Goal: Complete application form

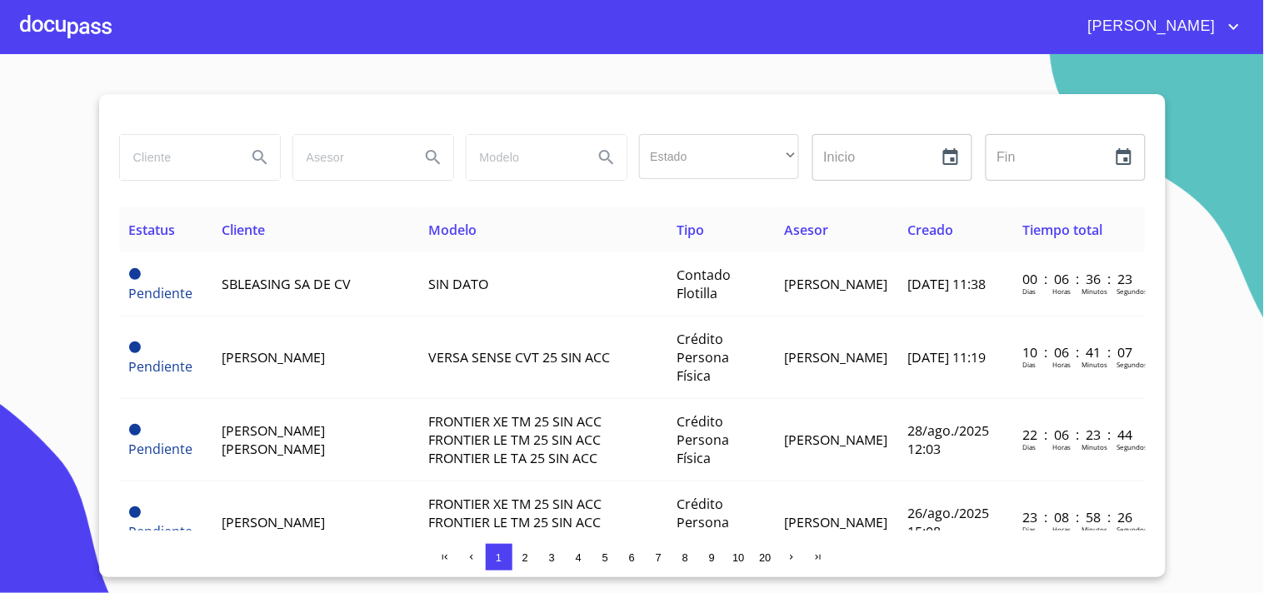
click at [178, 156] on input "search" at bounding box center [176, 157] width 113 height 45
type input "[PERSON_NAME]"
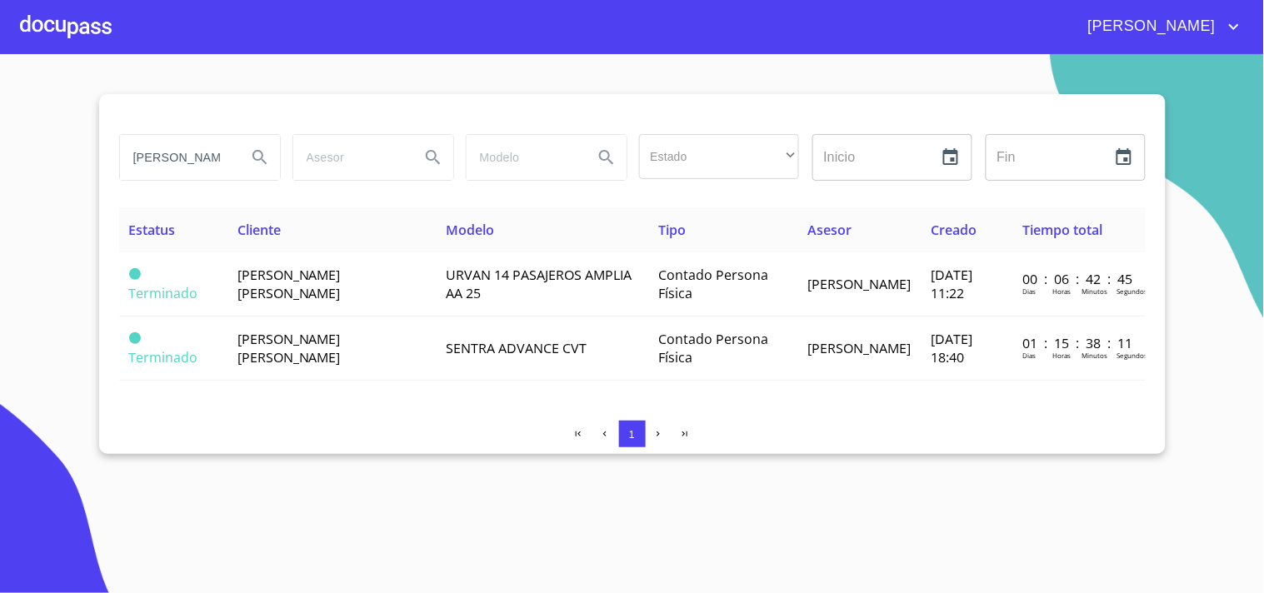
click at [282, 243] on th "Cliente" at bounding box center [331, 229] width 208 height 45
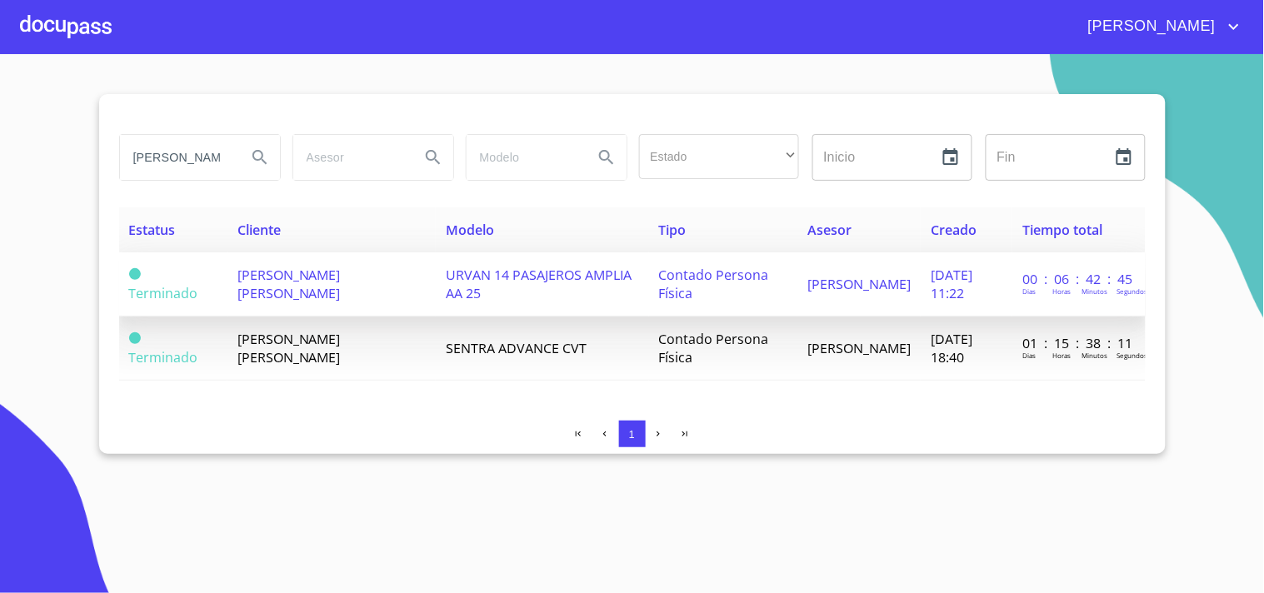
click at [283, 270] on span "[PERSON_NAME] [PERSON_NAME]" at bounding box center [288, 284] width 103 height 37
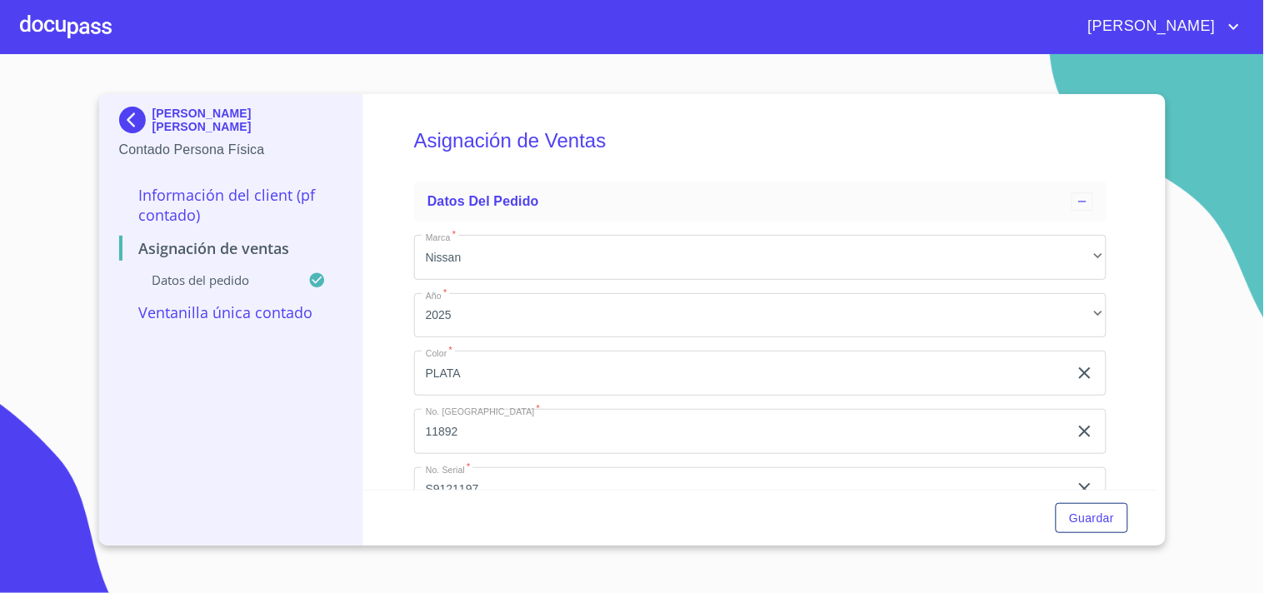
click at [73, 8] on div at bounding box center [66, 26] width 92 height 53
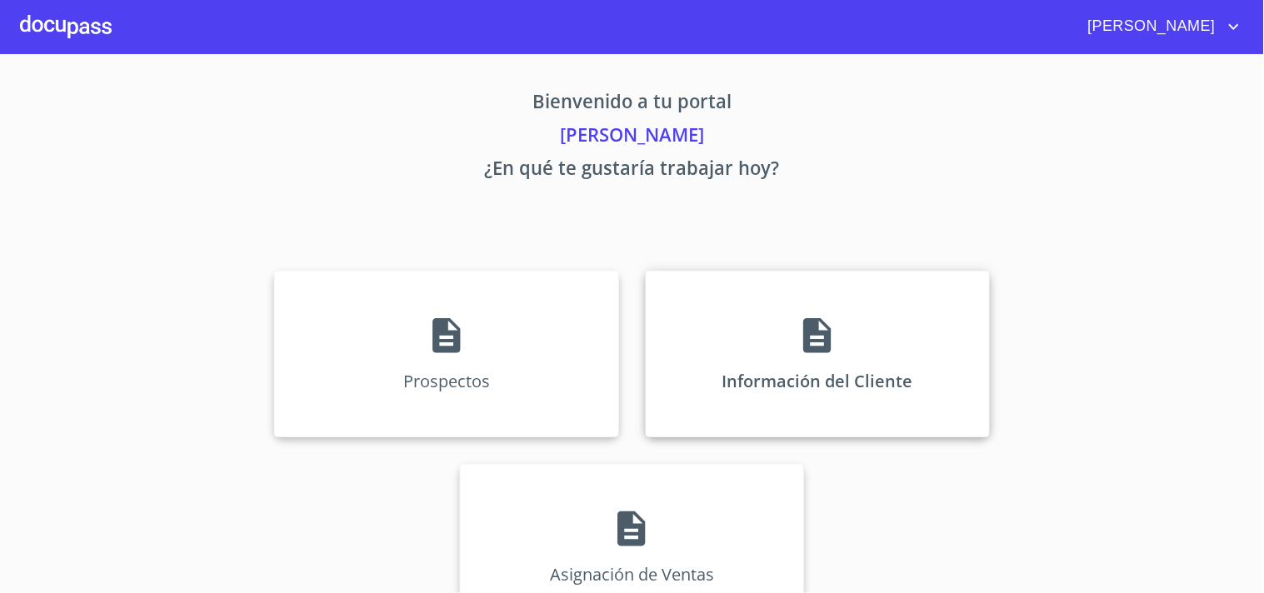
click at [813, 359] on div "Información del Cliente" at bounding box center [818, 354] width 344 height 167
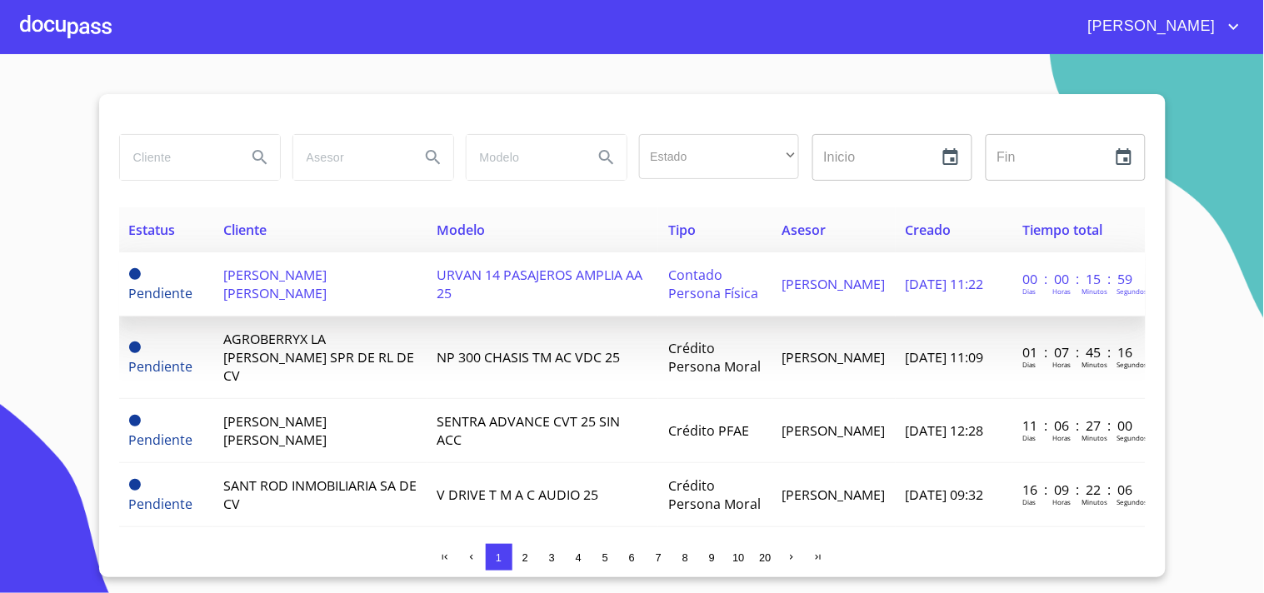
click at [290, 284] on span "[PERSON_NAME] [PERSON_NAME]" at bounding box center [274, 284] width 103 height 37
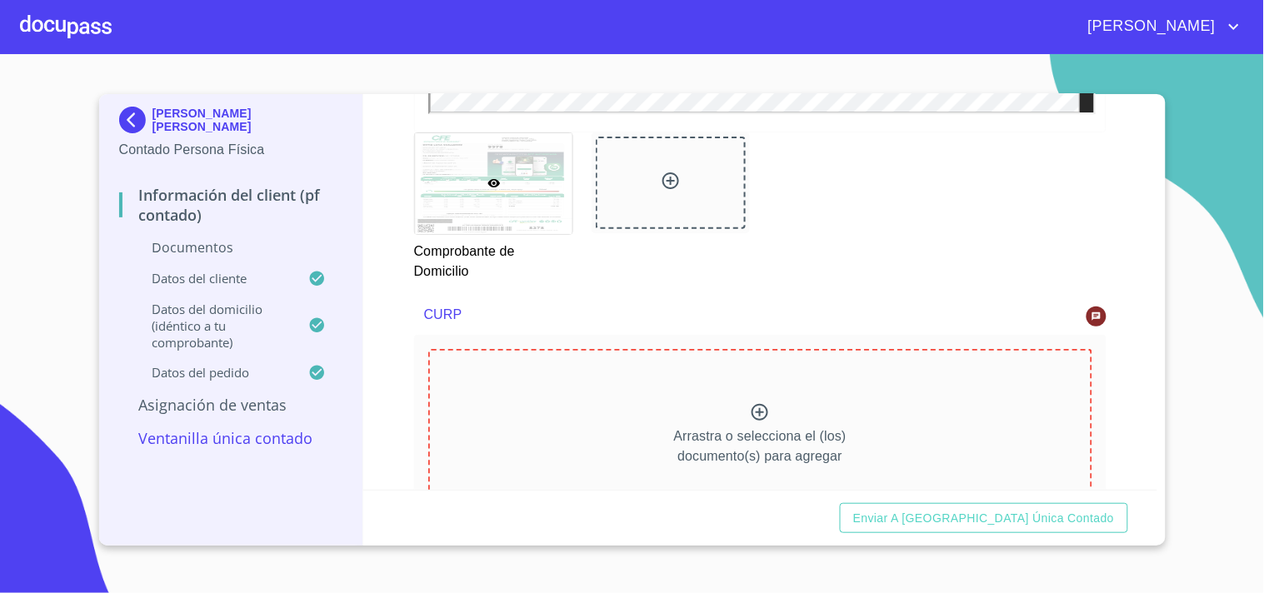
scroll to position [1659, 0]
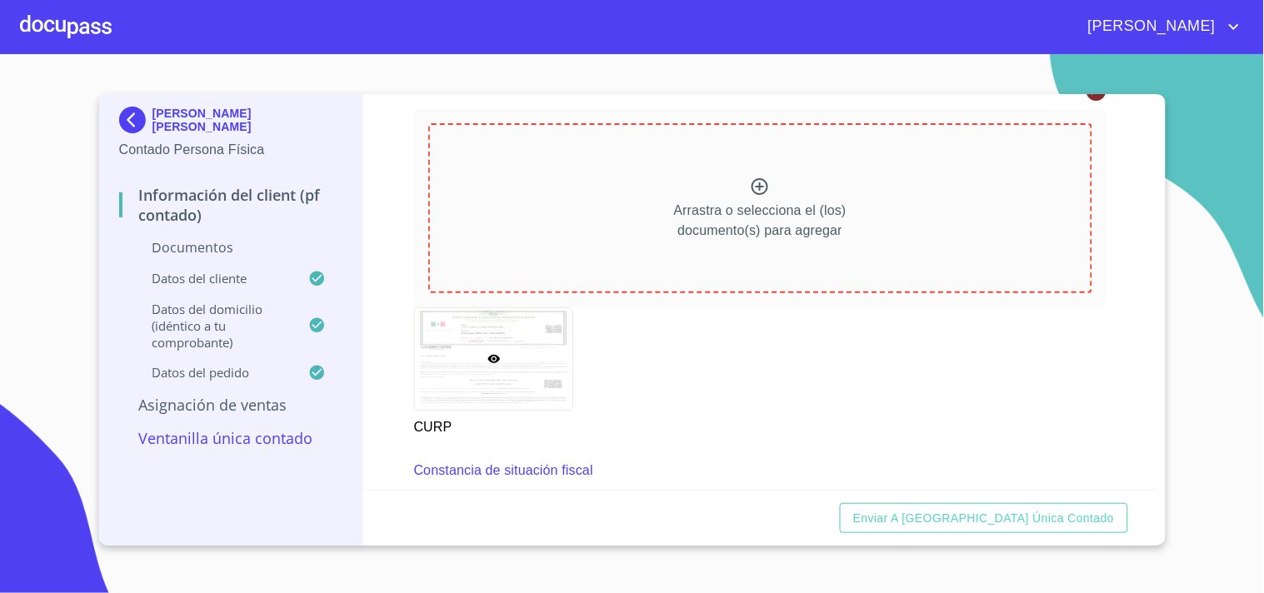
click at [493, 357] on icon at bounding box center [493, 359] width 12 height 8
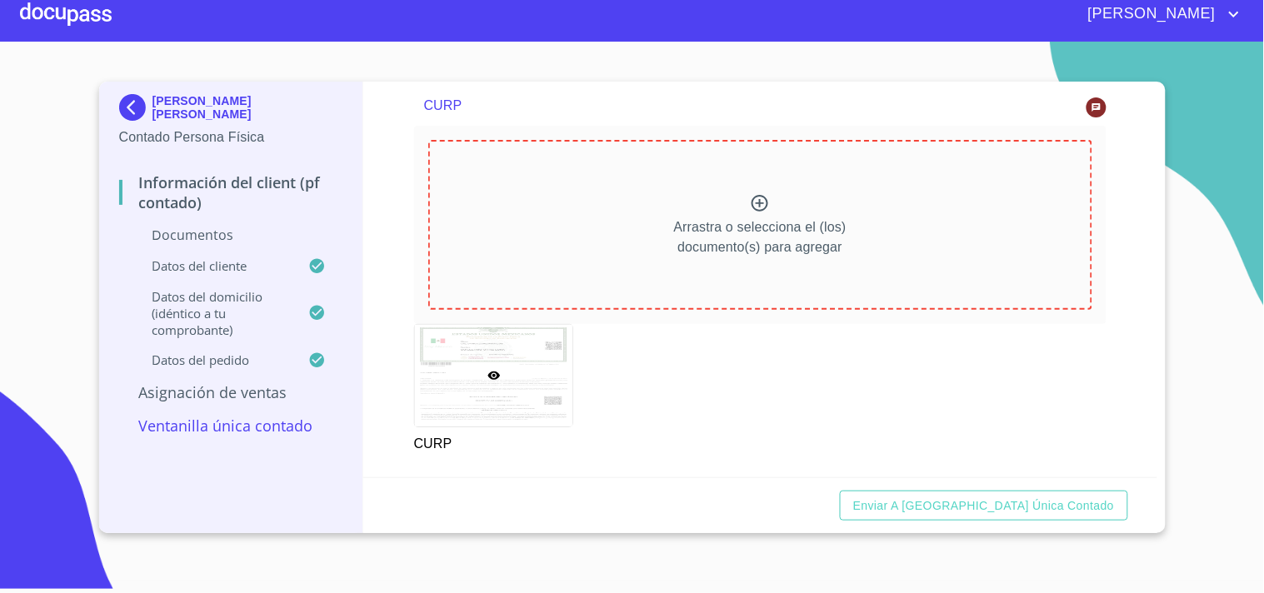
click at [498, 380] on div at bounding box center [494, 375] width 158 height 101
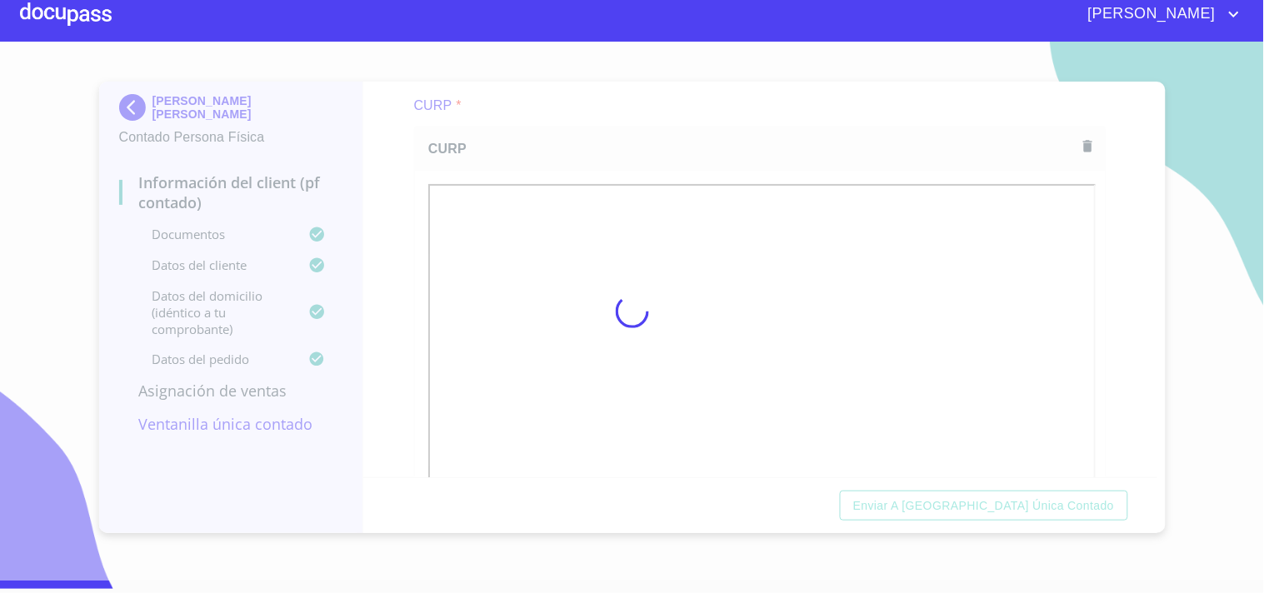
click at [973, 501] on div at bounding box center [632, 311] width 1264 height 539
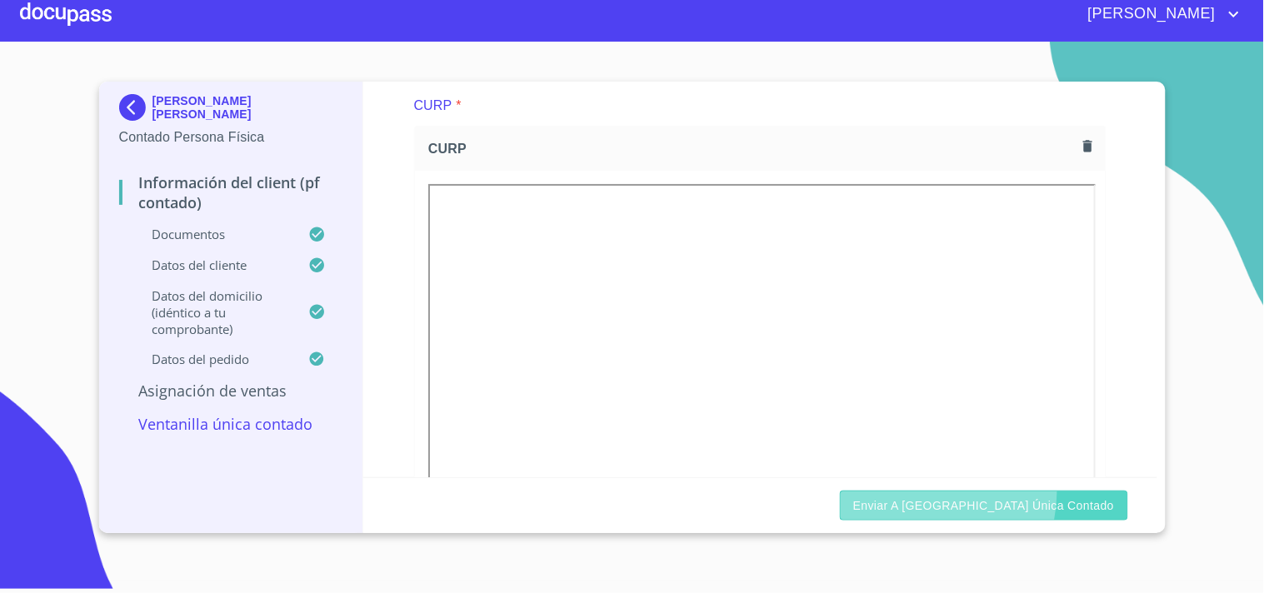
click at [998, 492] on button "Enviar a [GEOGRAPHIC_DATA] única contado" at bounding box center [984, 506] width 288 height 31
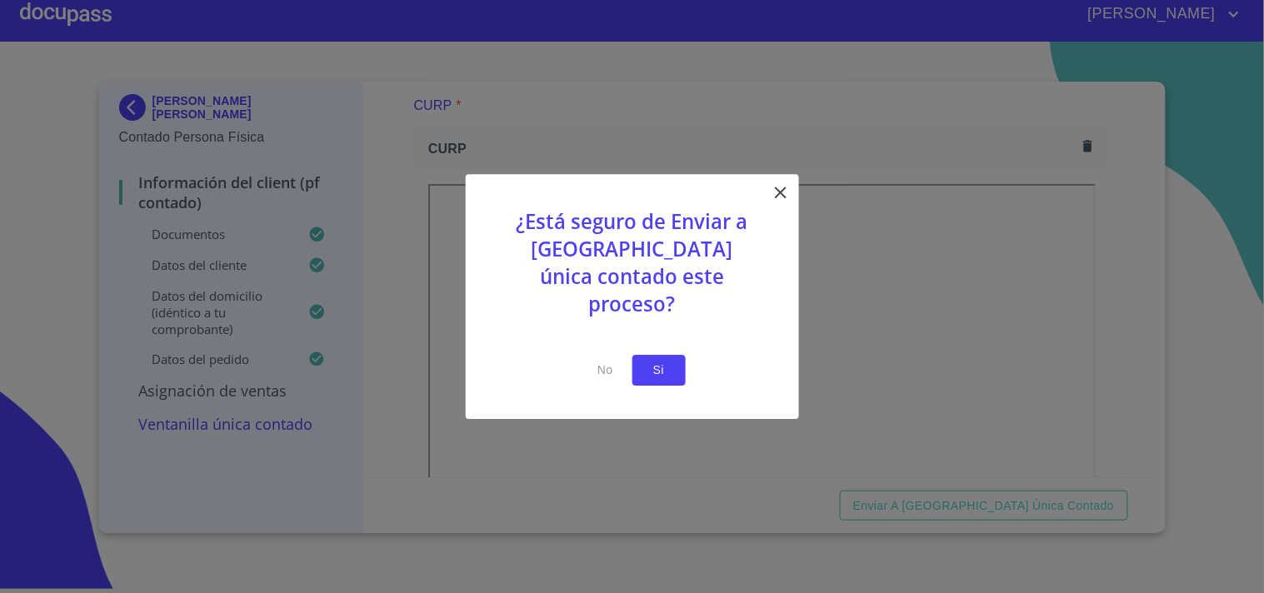
click at [656, 360] on span "Si" at bounding box center [659, 370] width 27 height 21
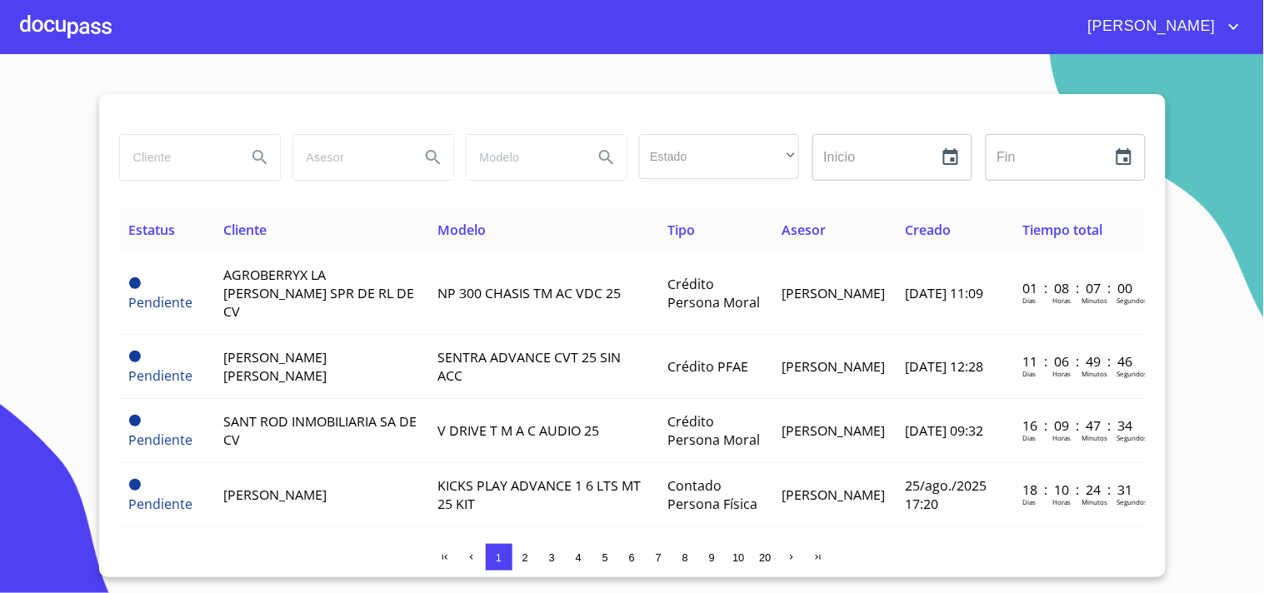
click at [60, 19] on div at bounding box center [66, 26] width 92 height 53
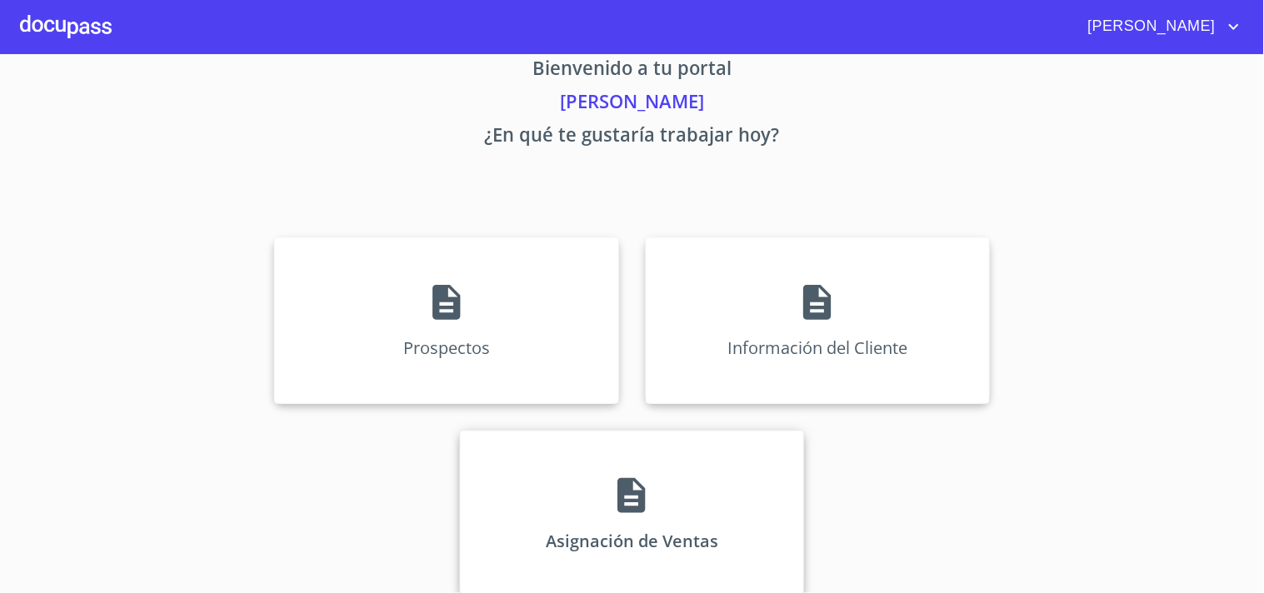
scroll to position [50, 0]
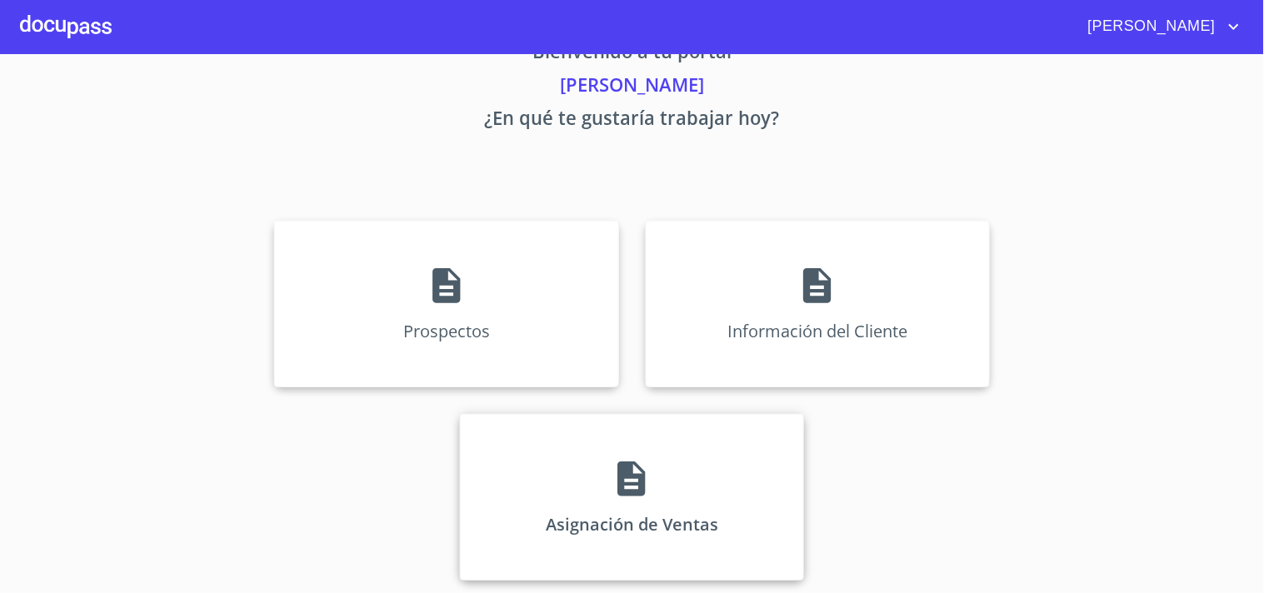
click at [636, 483] on icon at bounding box center [631, 478] width 27 height 35
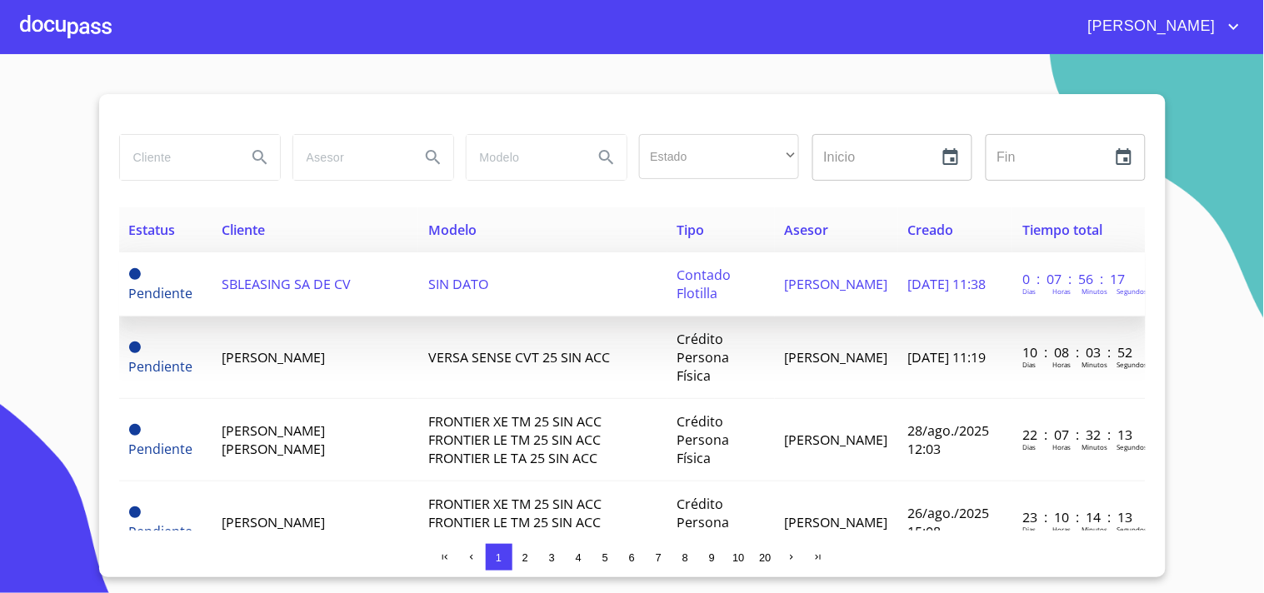
click at [346, 277] on span "SBLEASING SA DE CV" at bounding box center [286, 284] width 129 height 18
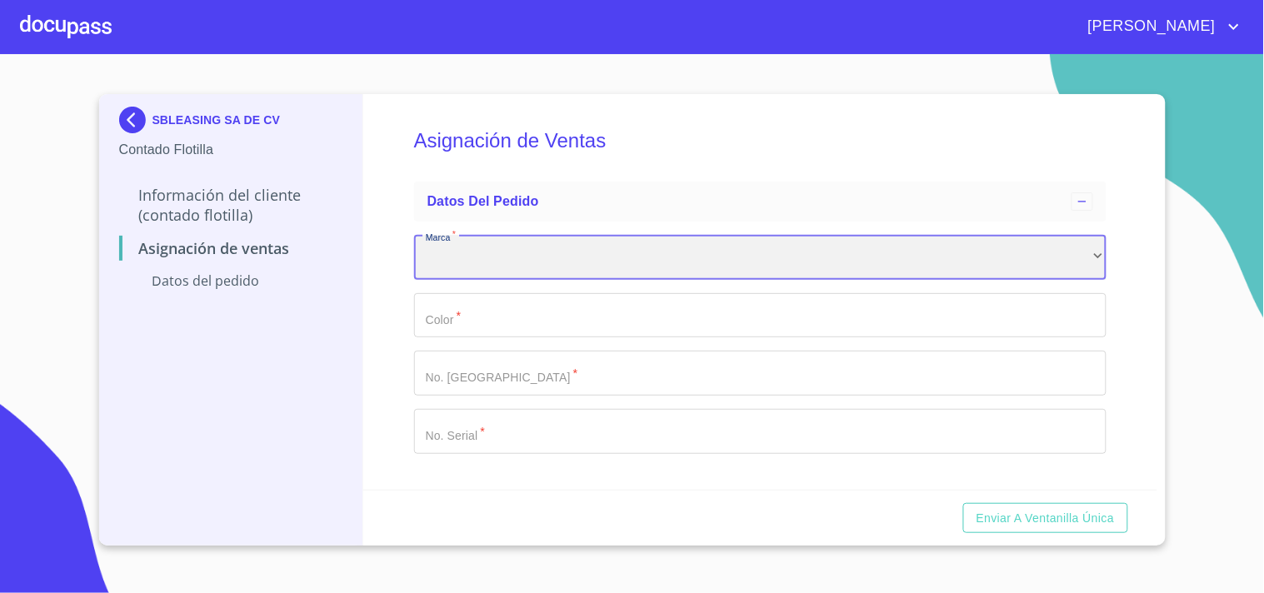
click at [478, 257] on div "​" at bounding box center [760, 257] width 692 height 45
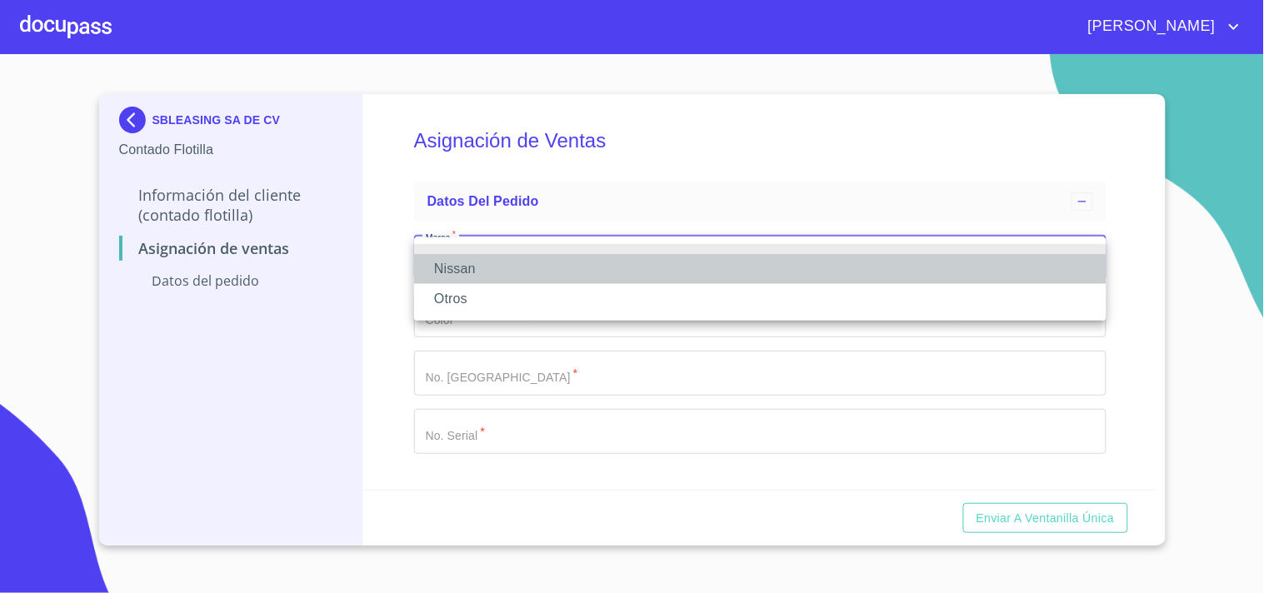
click at [476, 271] on li "Nissan" at bounding box center [760, 269] width 692 height 30
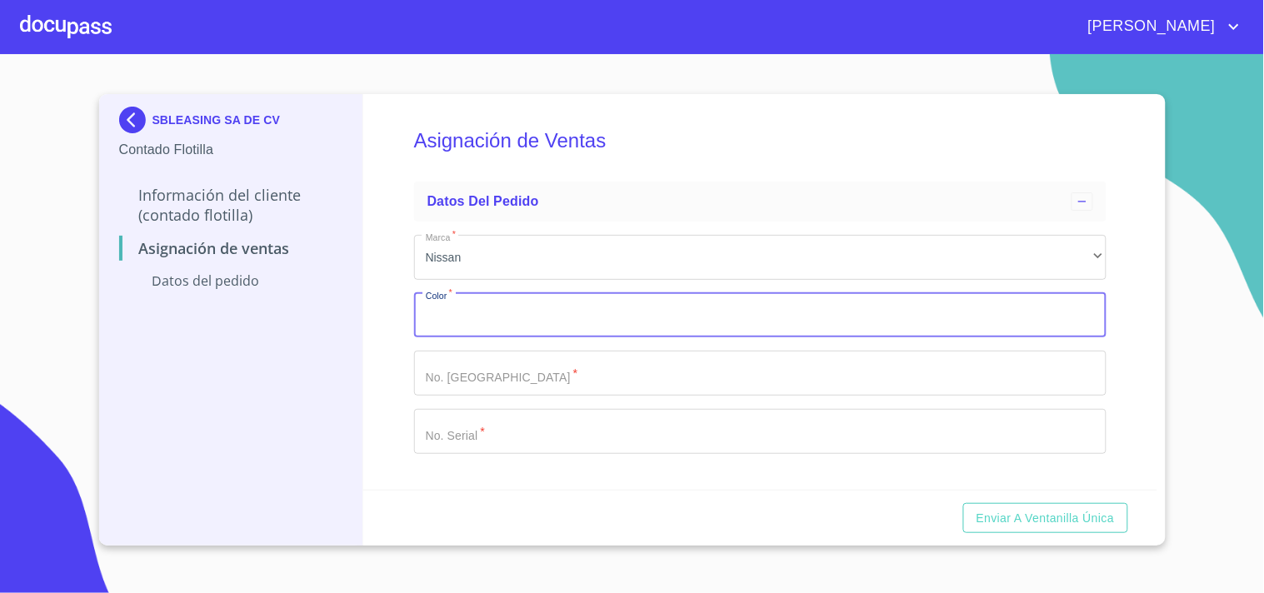
click at [473, 313] on input "Marca   *" at bounding box center [760, 315] width 692 height 45
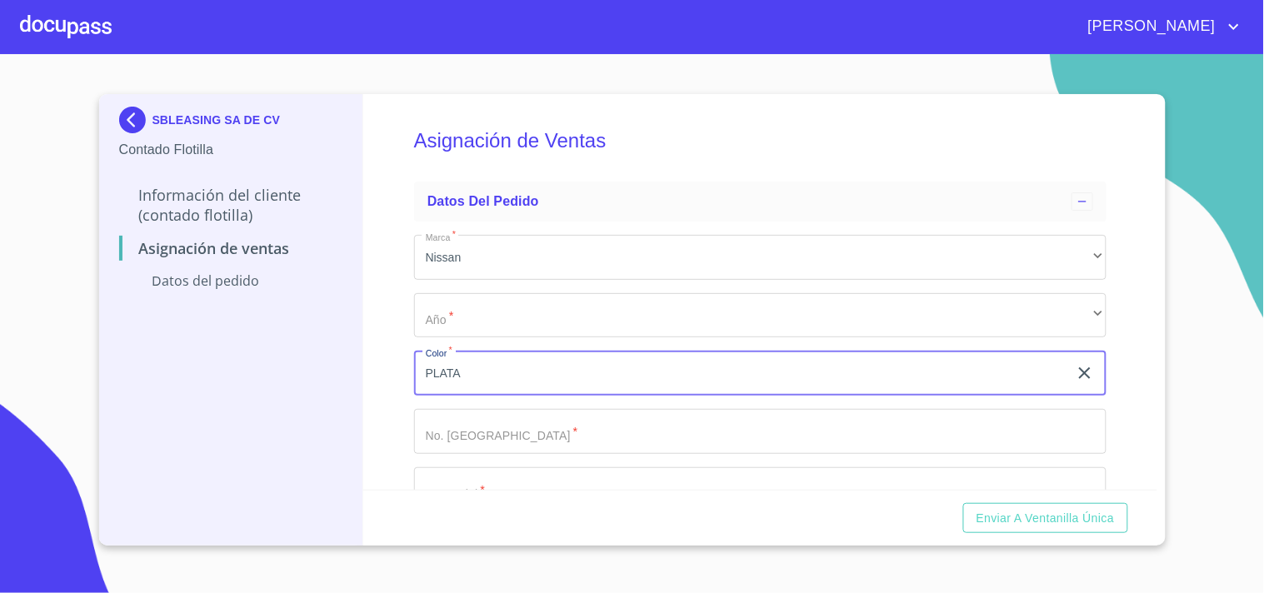
type input "PLATA"
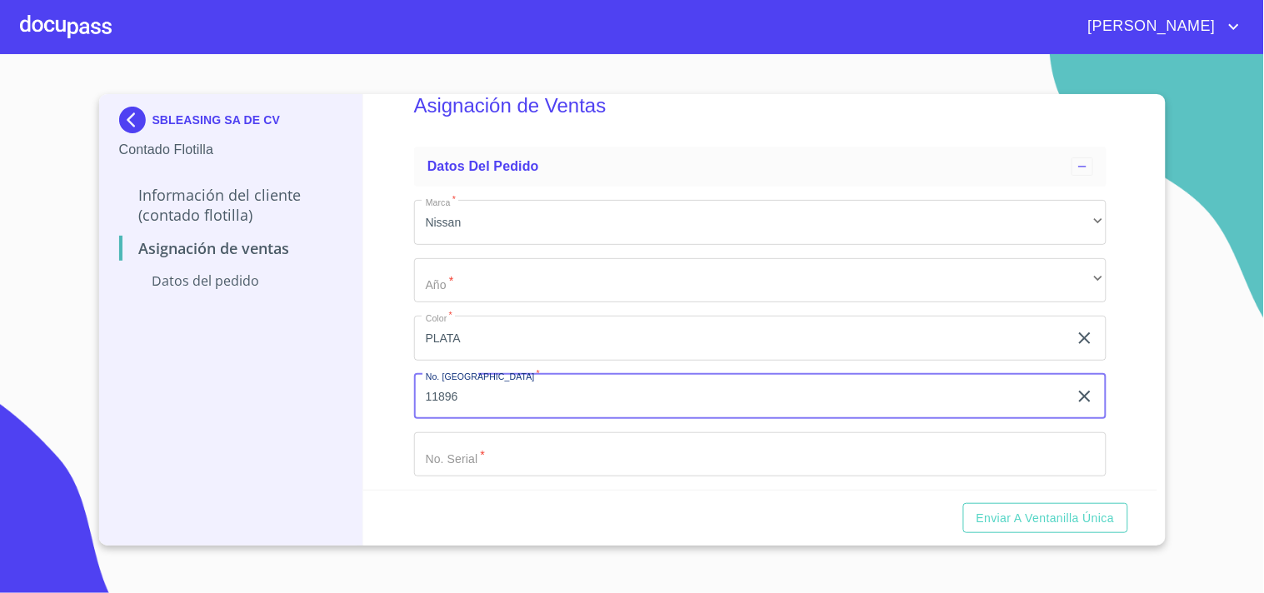
scroll to position [54, 0]
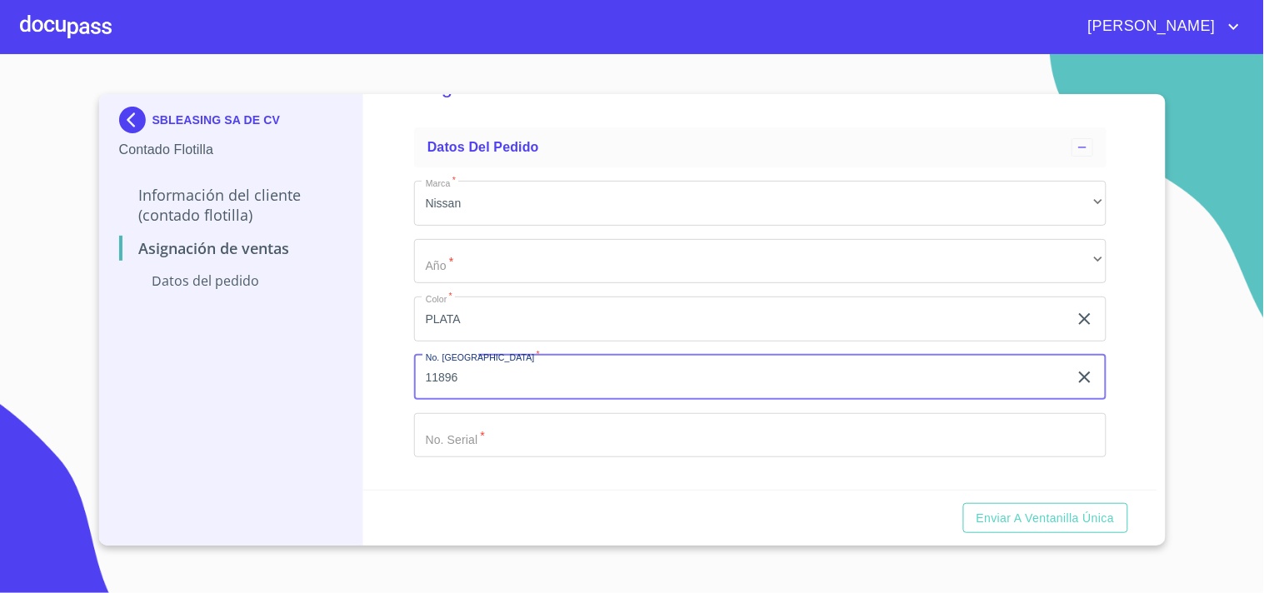
type input "11896"
click at [561, 433] on input "Marca   *" at bounding box center [760, 435] width 692 height 45
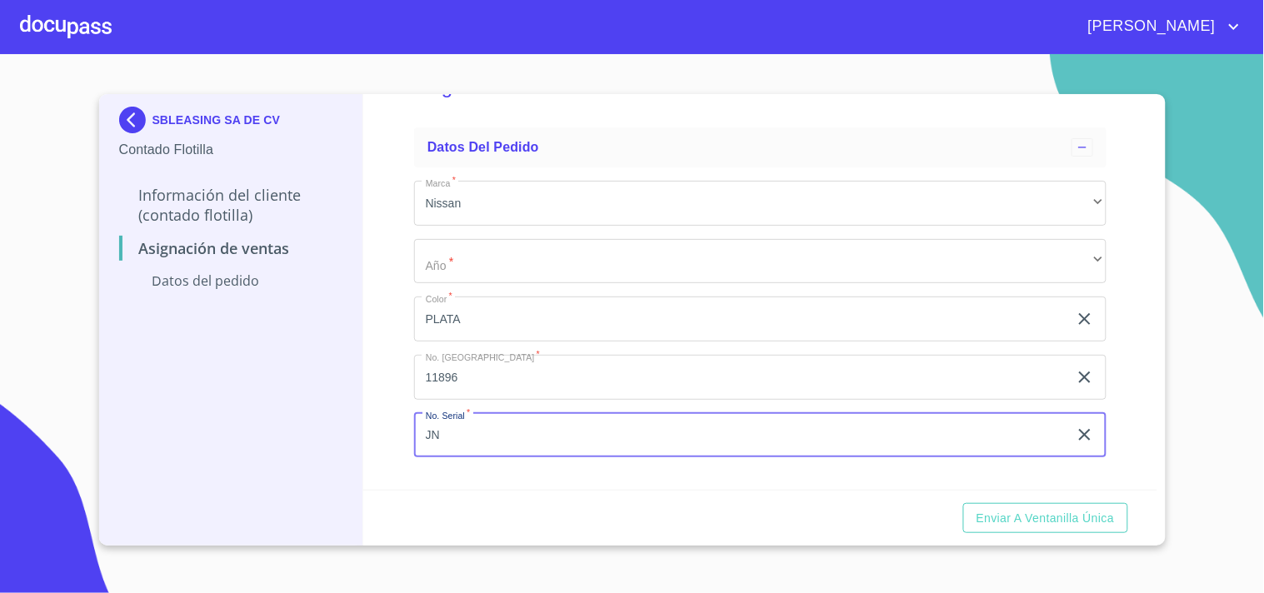
type input "J"
type input "S9121197"
click at [1040, 520] on span "Enviar a Ventanilla Única" at bounding box center [1045, 518] width 138 height 21
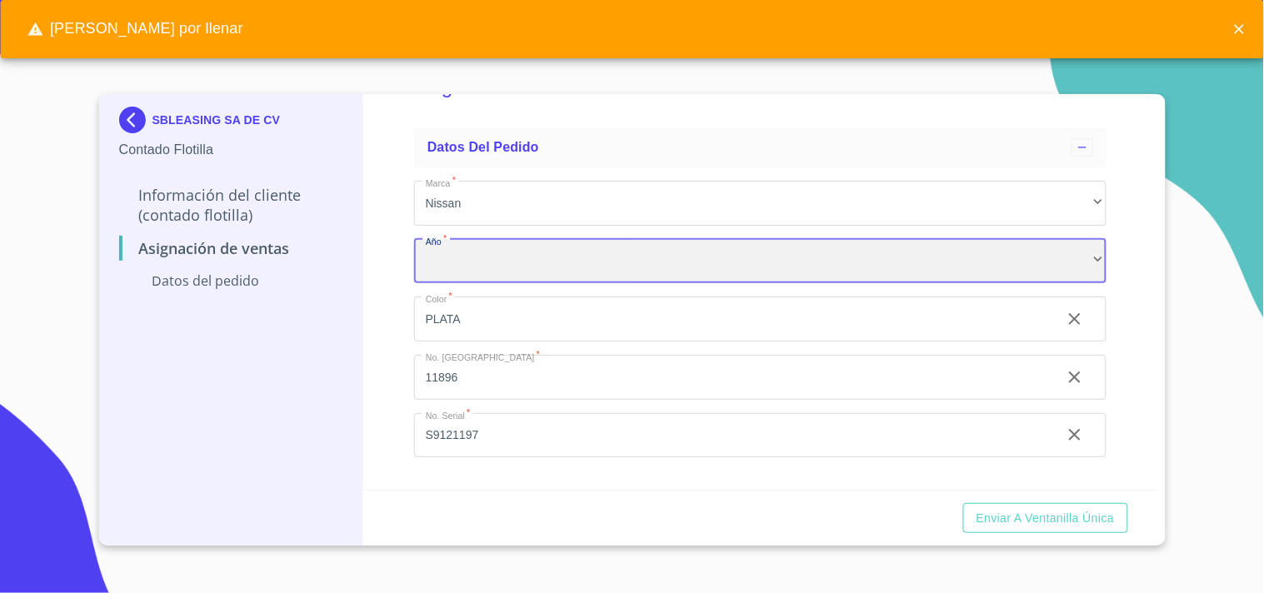
click at [651, 254] on div "​" at bounding box center [760, 261] width 692 height 45
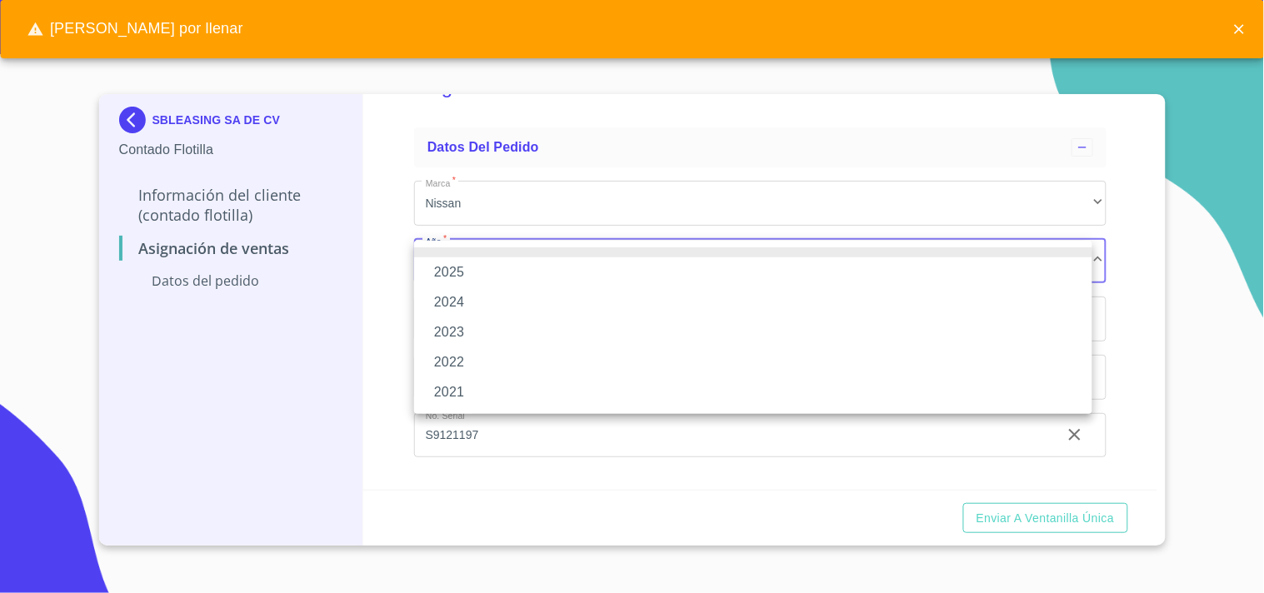
click at [467, 263] on li "2025" at bounding box center [753, 272] width 678 height 30
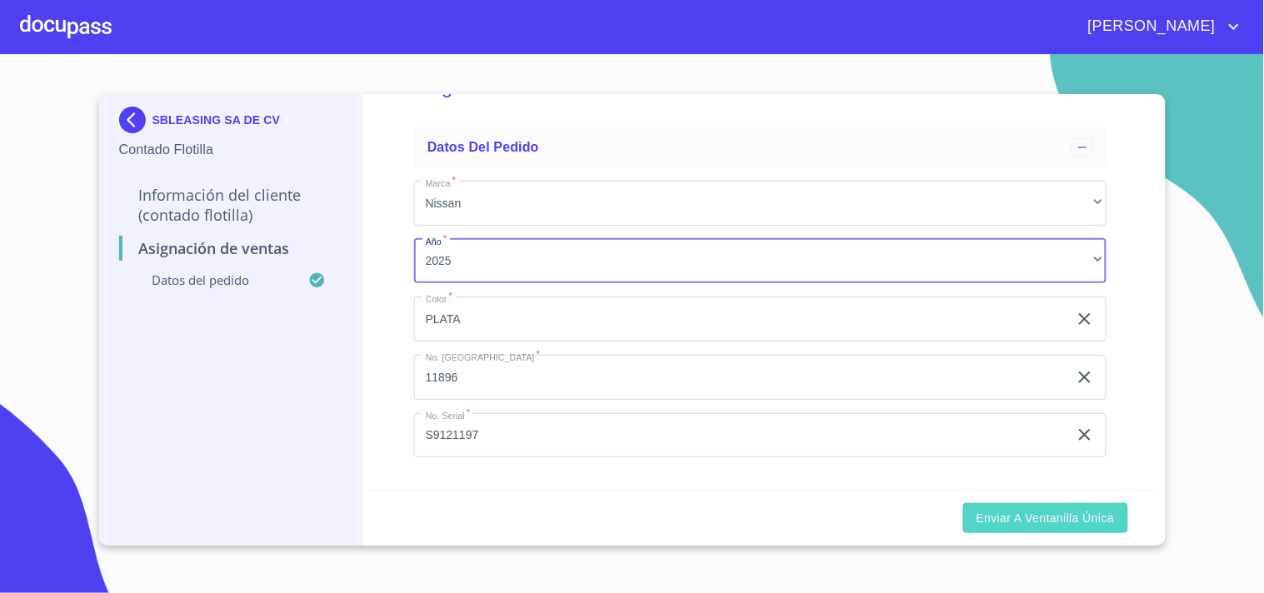
click at [1027, 518] on span "Enviar a Ventanilla Única" at bounding box center [1045, 518] width 138 height 21
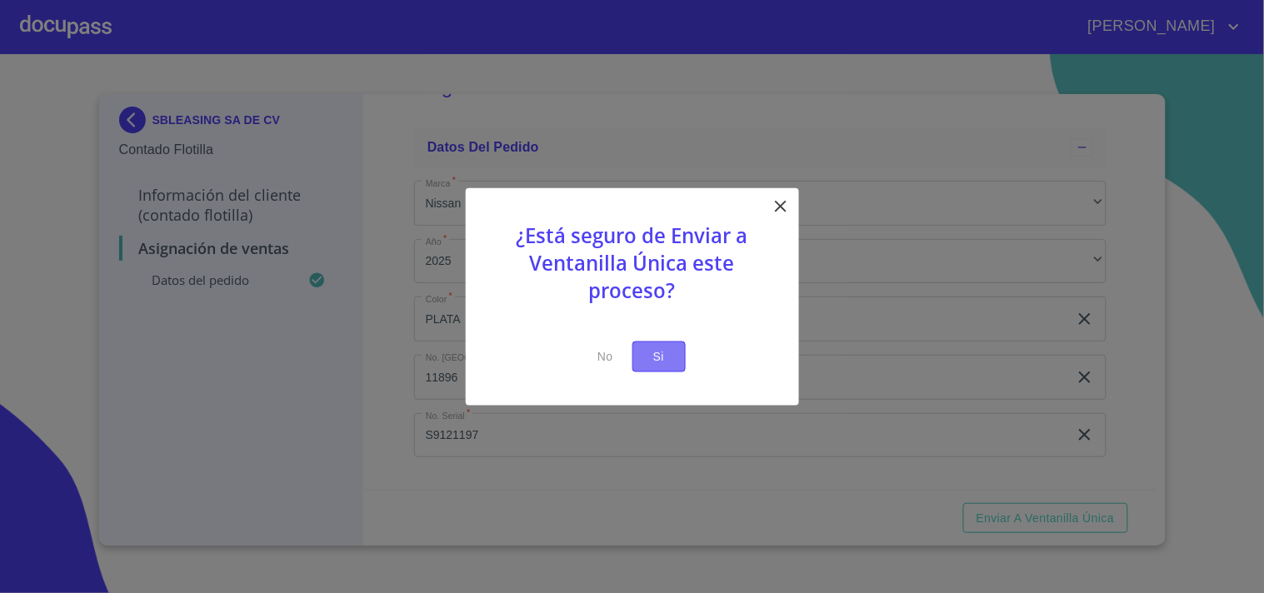
click at [670, 367] on button "Si" at bounding box center [658, 357] width 53 height 31
